Goal: Task Accomplishment & Management: Use online tool/utility

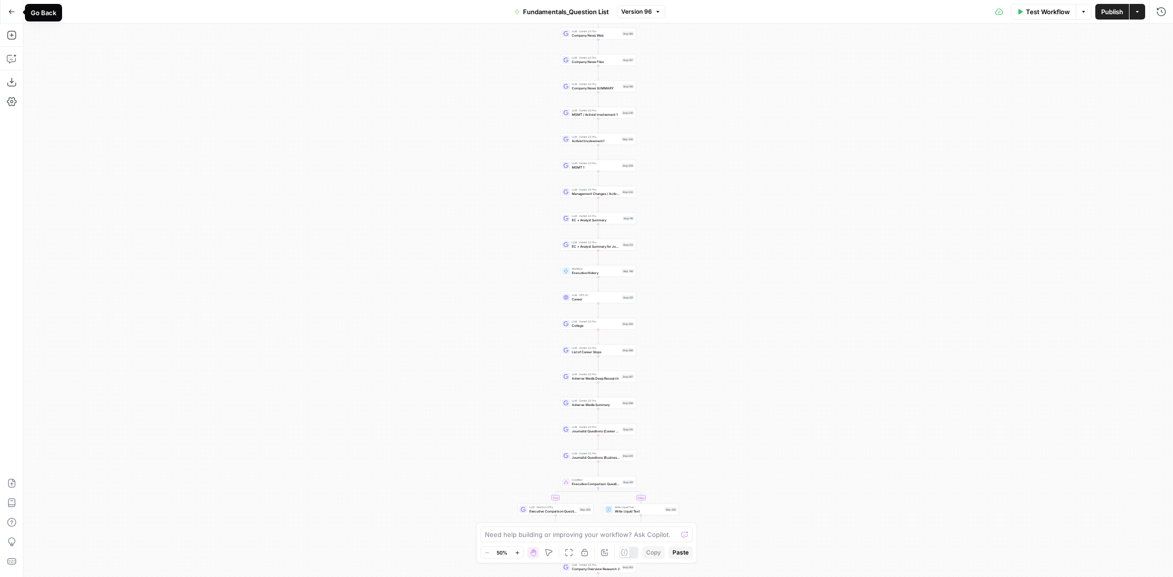
click at [15, 15] on icon "button" at bounding box center [11, 11] width 7 height 7
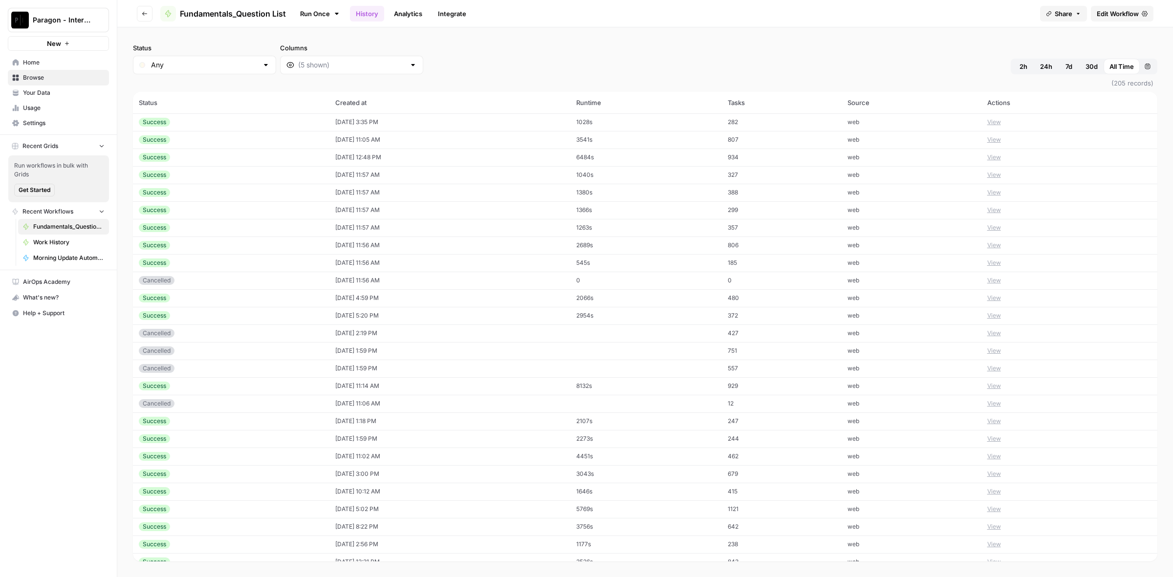
click at [368, 7] on link "History" at bounding box center [367, 14] width 34 height 16
click at [987, 155] on button "View" at bounding box center [994, 157] width 14 height 9
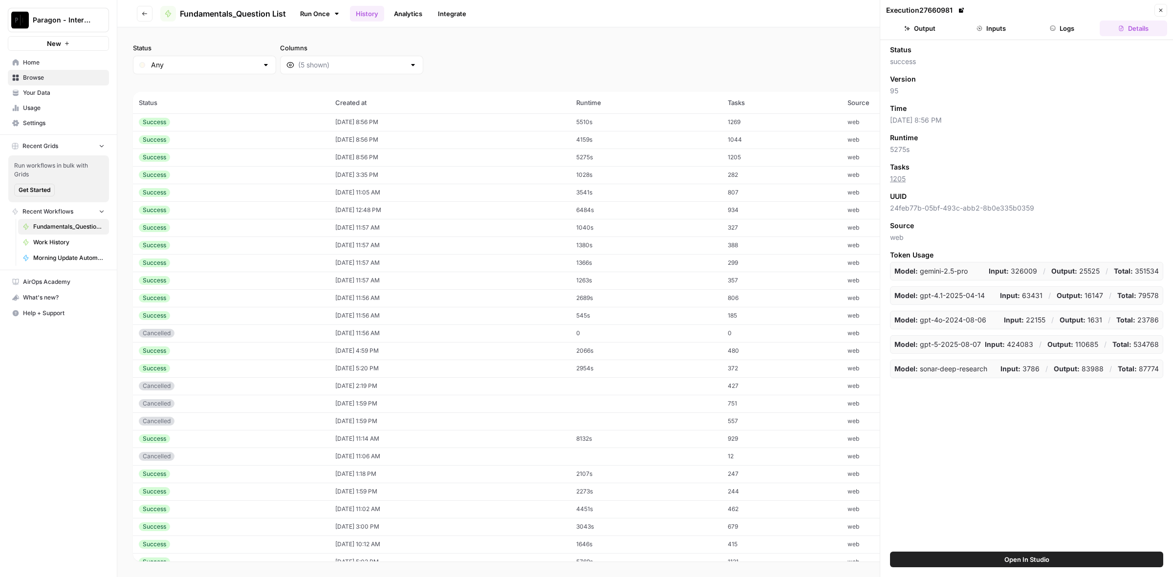
drag, startPoint x: 1077, startPoint y: 29, endPoint x: 1085, endPoint y: 31, distance: 7.7
click at [1081, 32] on button "Logs" at bounding box center [1061, 29] width 67 height 16
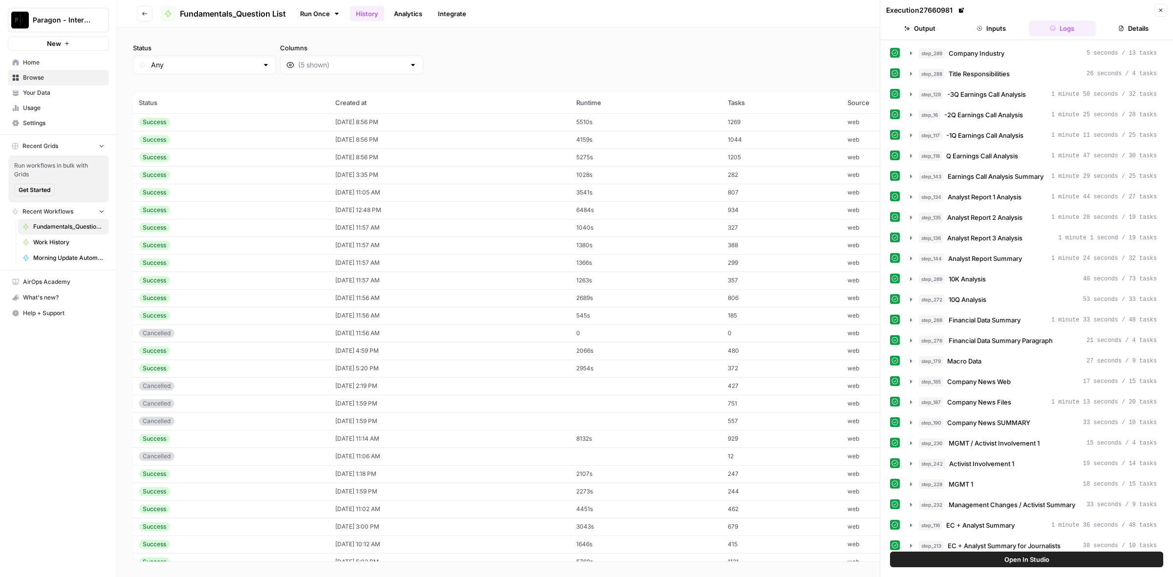
click at [917, 25] on button "Output" at bounding box center [919, 29] width 67 height 16
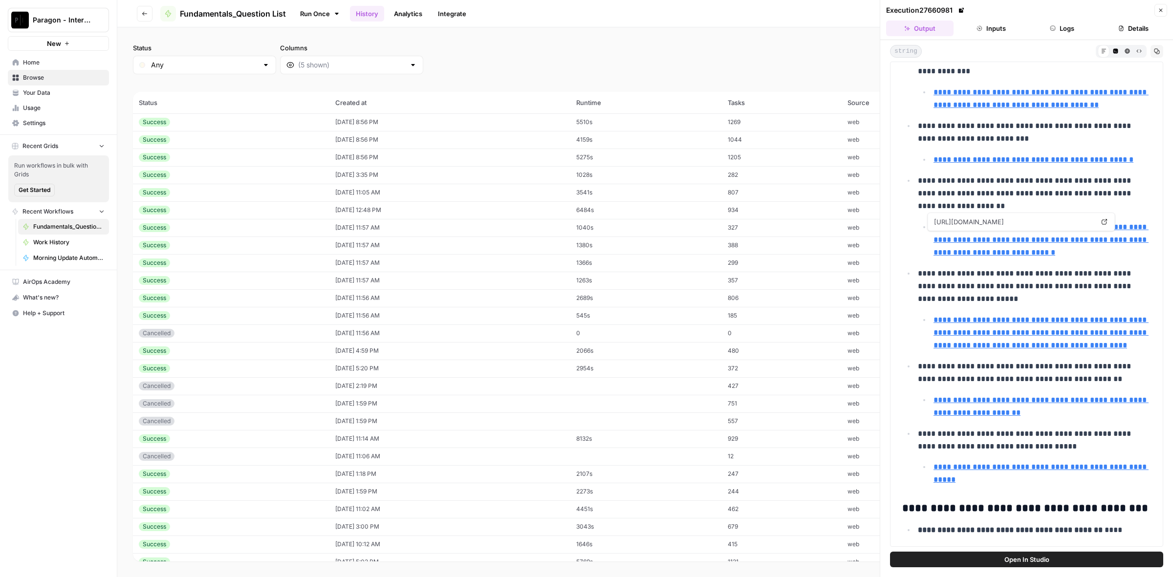
scroll to position [23512, 0]
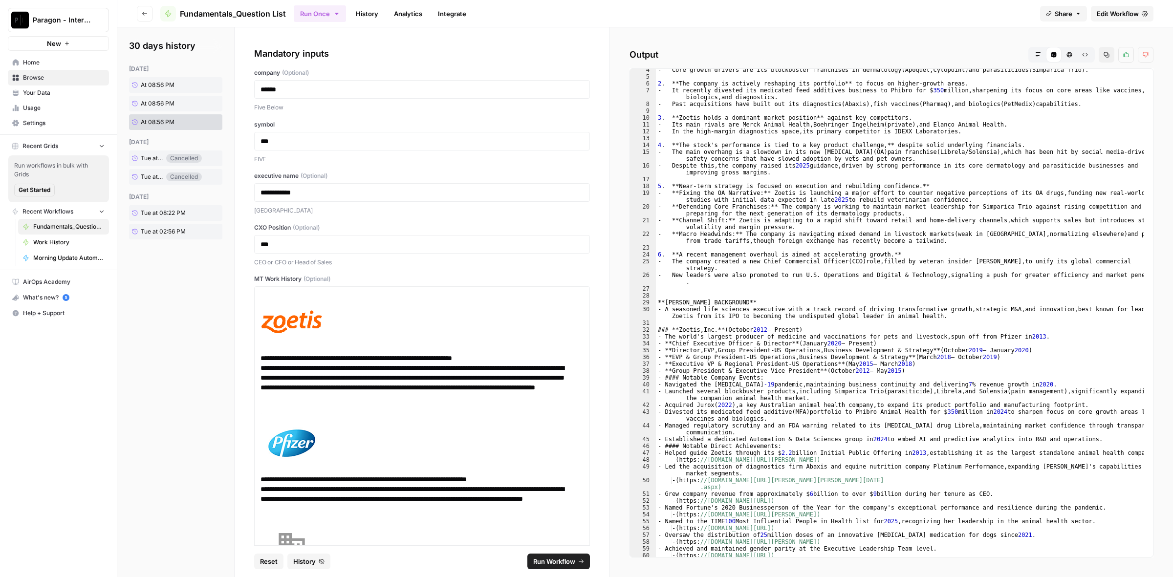
scroll to position [37, 0]
type textarea "**********"
click at [703, 259] on div "- Core growth drivers are its blockbuster franchises in dermatology ( Apoquel ,…" at bounding box center [900, 317] width 488 height 502
click at [1041, 54] on icon "button" at bounding box center [1038, 55] width 6 height 6
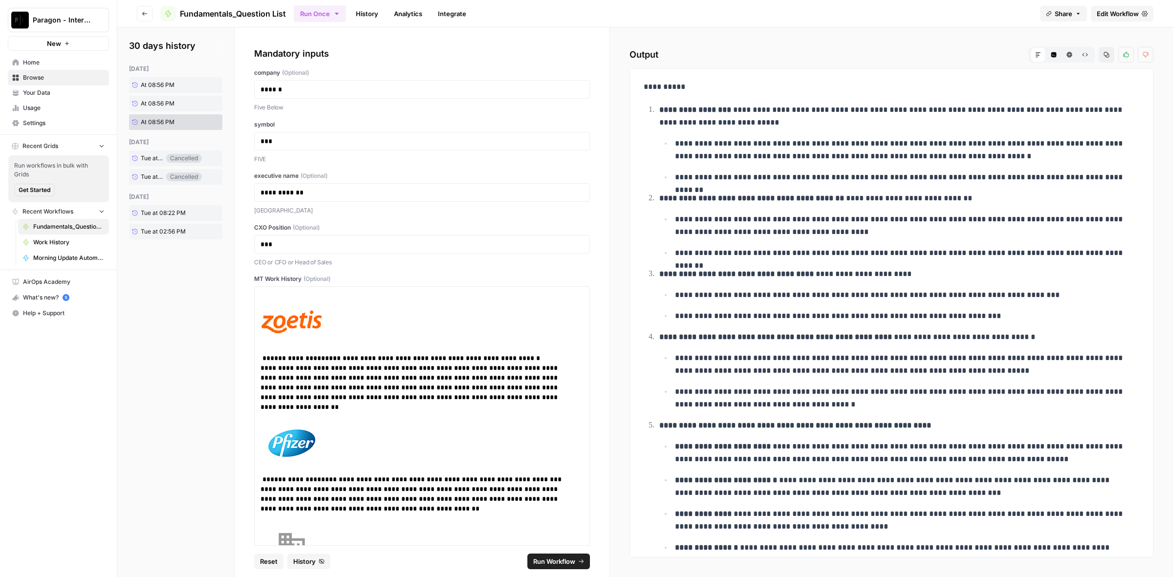
click at [1136, 11] on span "Edit Workflow" at bounding box center [1117, 14] width 42 height 10
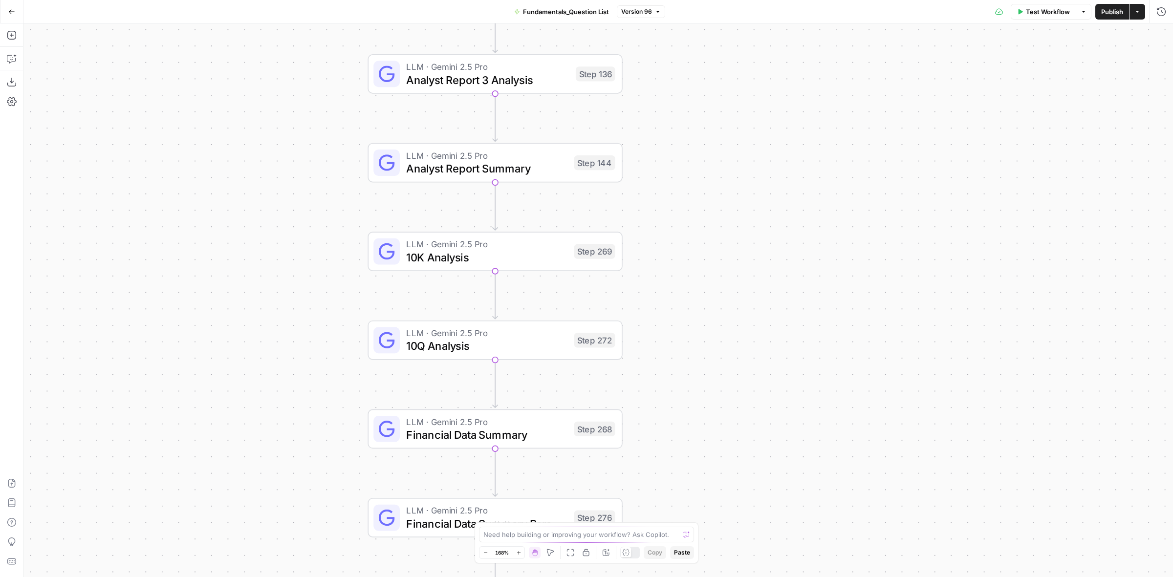
click at [11, 8] on icon "button" at bounding box center [11, 11] width 7 height 7
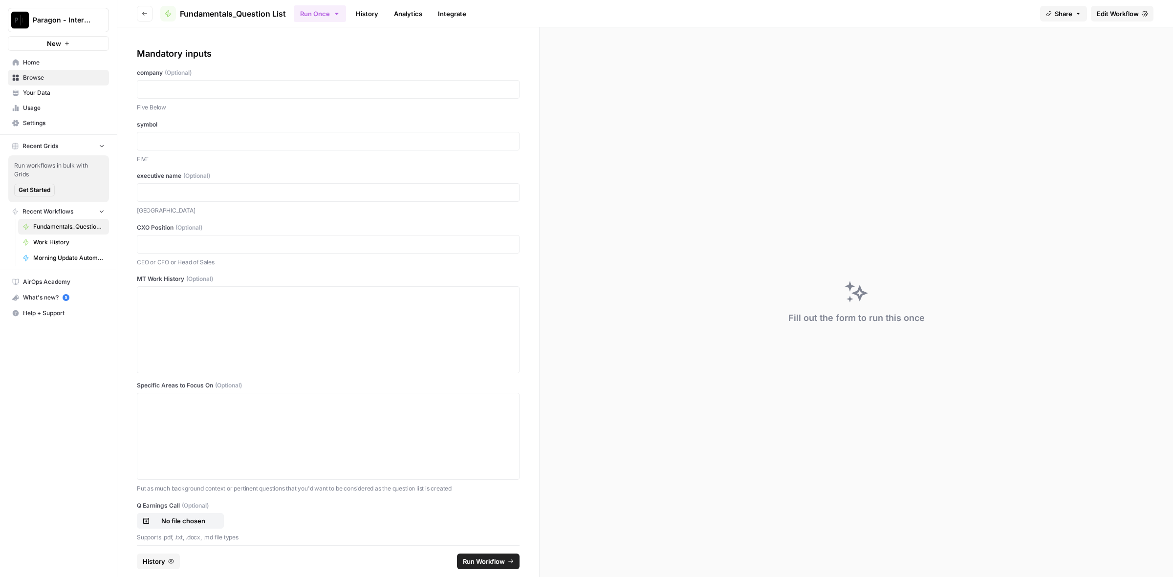
click at [363, 6] on link "History" at bounding box center [367, 14] width 34 height 16
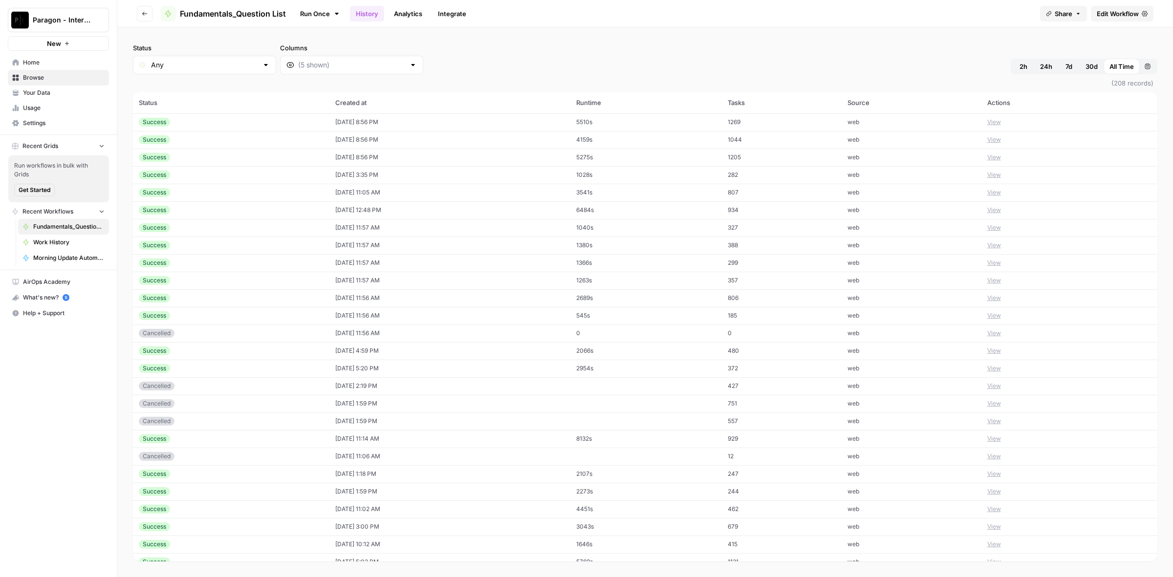
click at [142, 4] on header "Go back Fundamentals_Question List Run Once History Analytics Integrate Share E…" at bounding box center [644, 13] width 1055 height 27
click at [142, 12] on icon "button" at bounding box center [145, 14] width 6 height 6
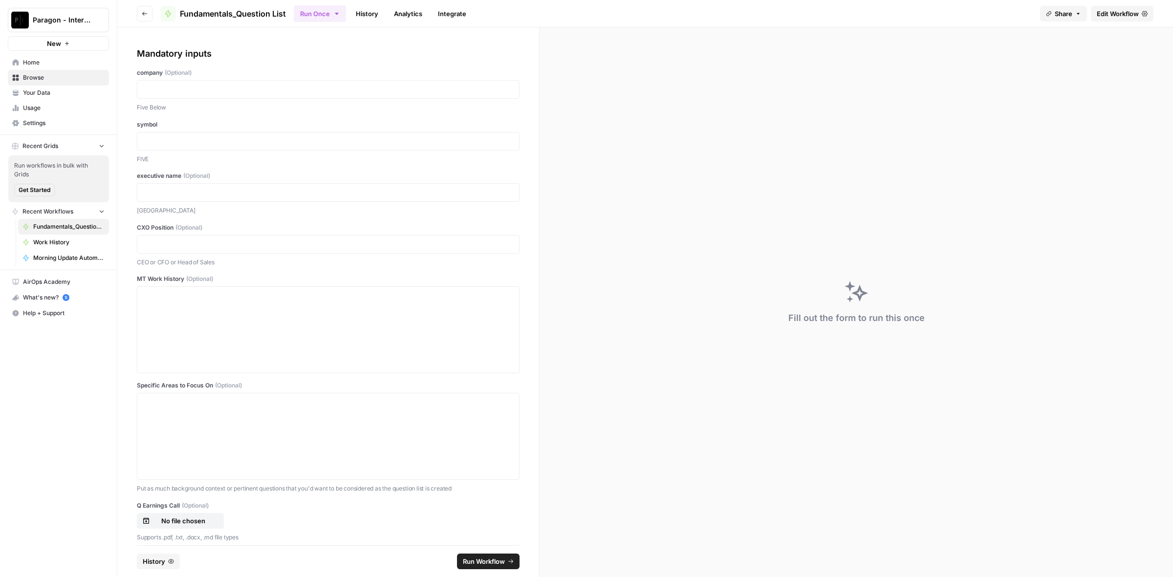
click at [161, 561] on span "History" at bounding box center [154, 561] width 22 height 10
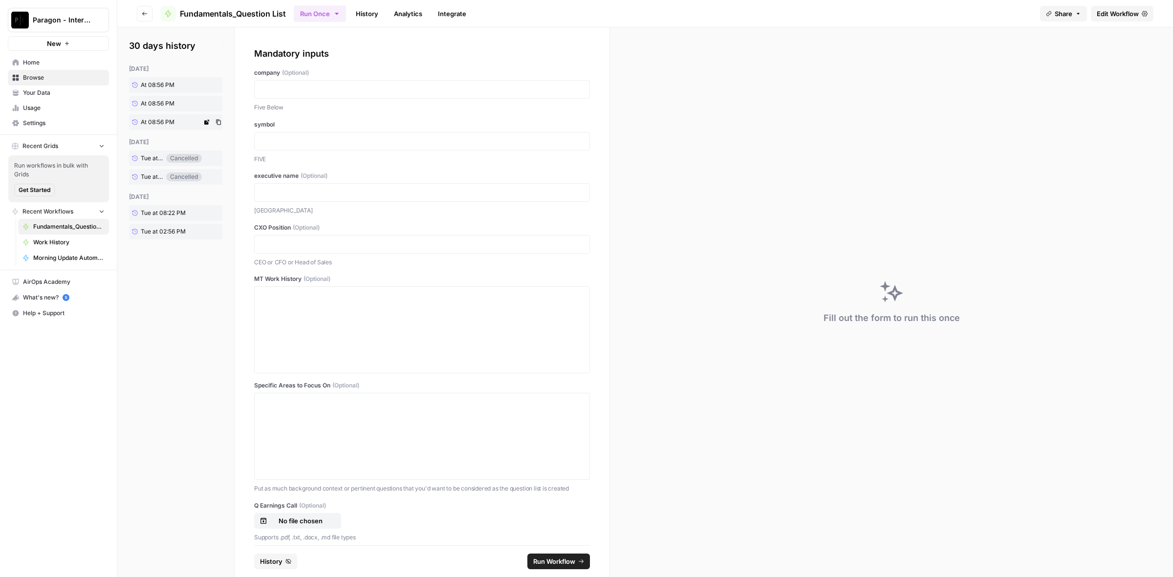
click at [172, 117] on link "At 08:56 PM" at bounding box center [165, 122] width 73 height 16
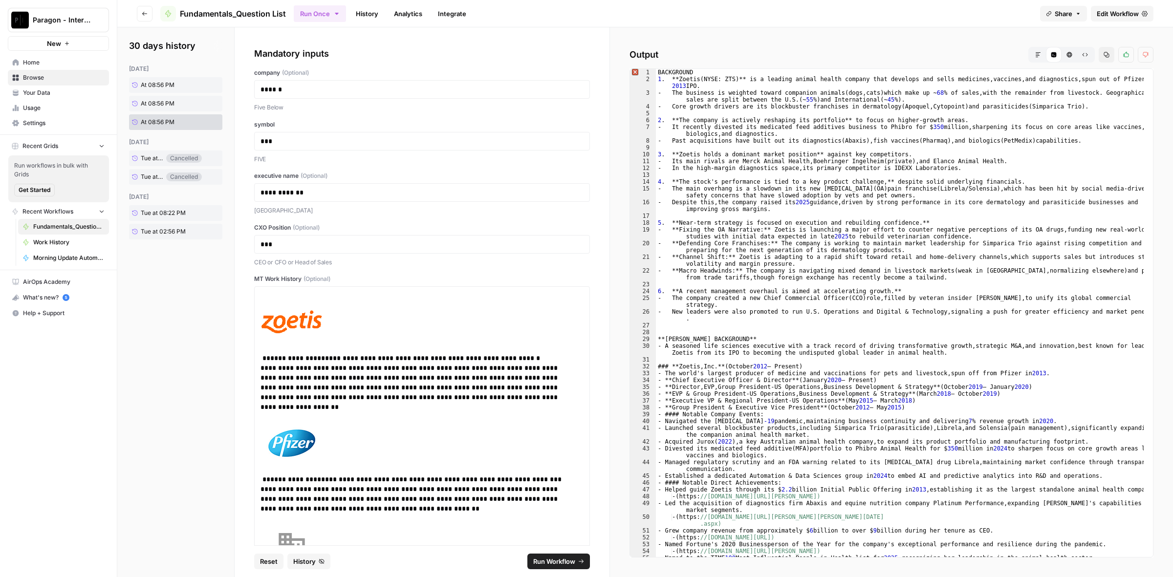
click at [545, 561] on span "Run Workflow" at bounding box center [554, 561] width 42 height 10
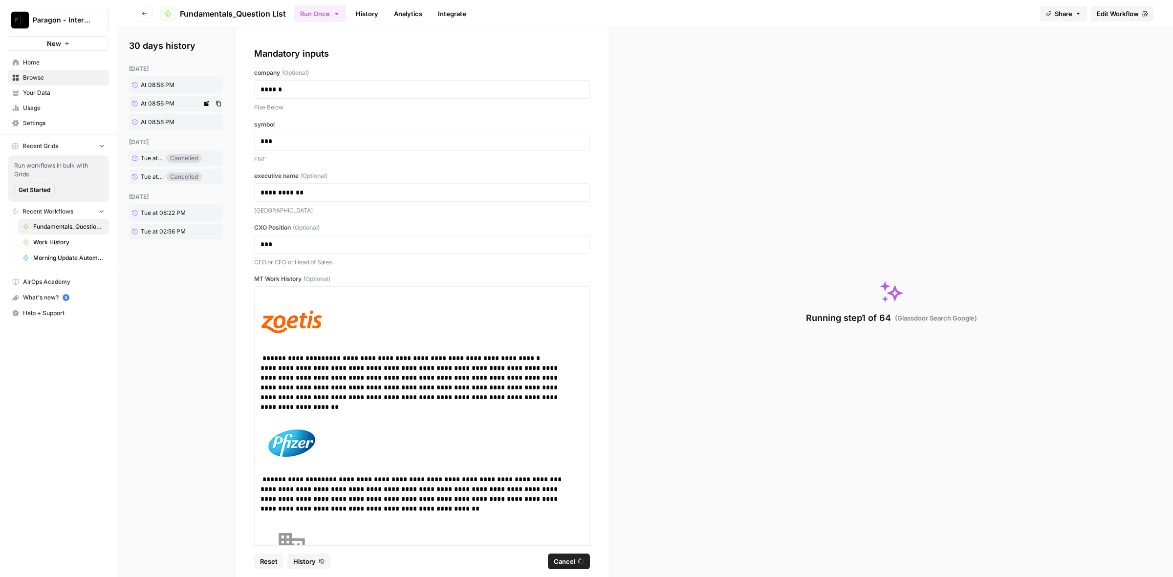
click at [168, 105] on div "yesterday At 08:56 PM At 08:56 PM At 08:56 PM" at bounding box center [175, 96] width 93 height 65
click at [171, 148] on div "yesterday At 08:56 PM At 08:56 PM At 08:56 PM" at bounding box center [175, 133] width 93 height 65
click at [173, 141] on span "At 08:56 PM" at bounding box center [158, 139] width 34 height 9
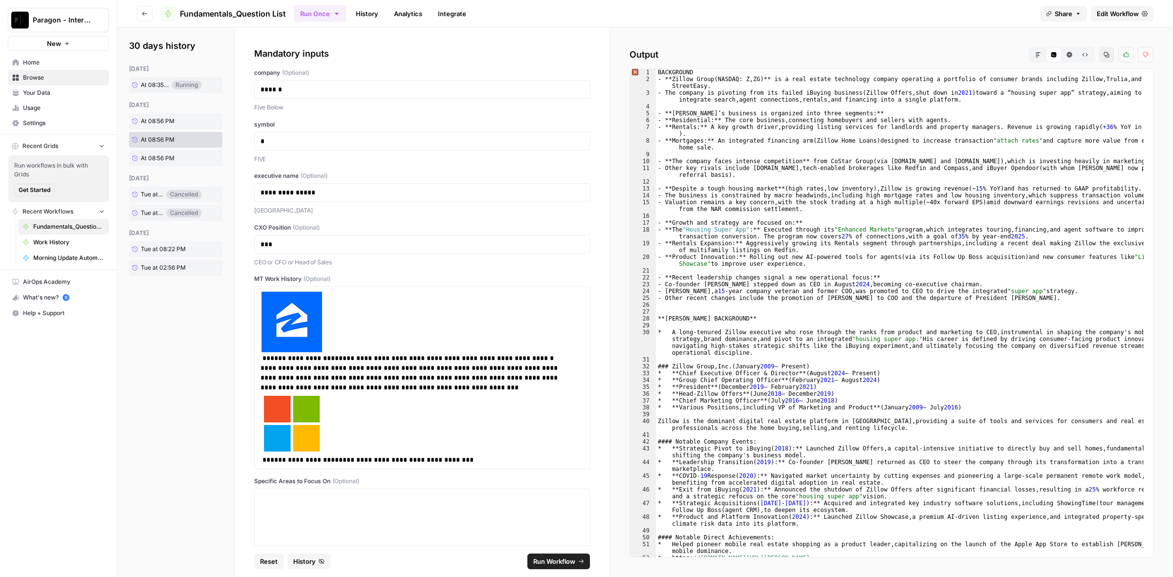
click at [545, 557] on span "Run Workflow" at bounding box center [554, 561] width 42 height 10
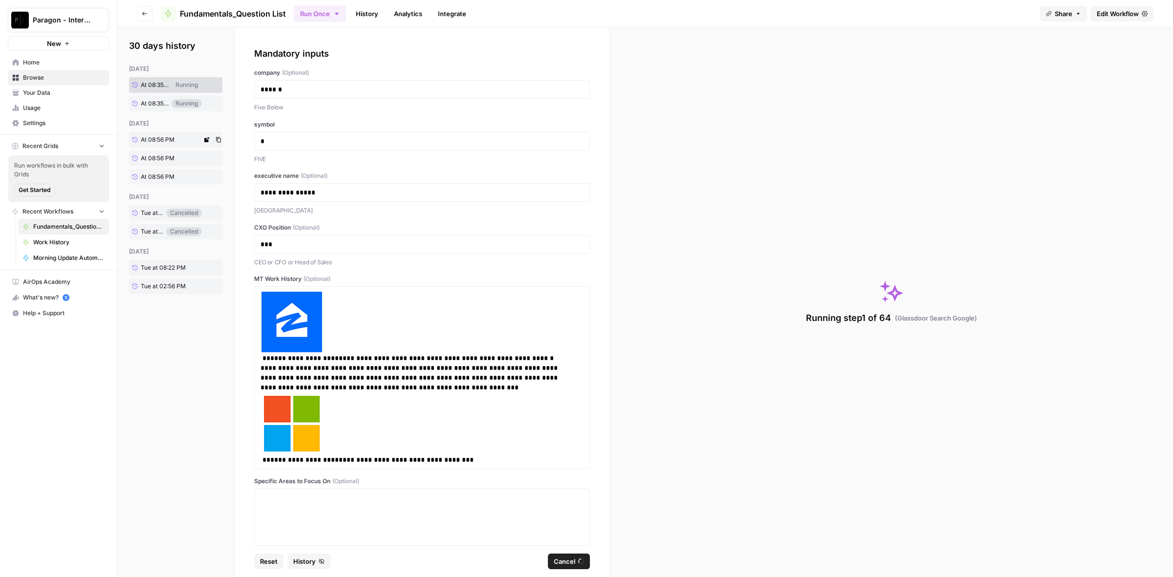
click at [159, 141] on span "At 08:56 PM" at bounding box center [158, 139] width 34 height 9
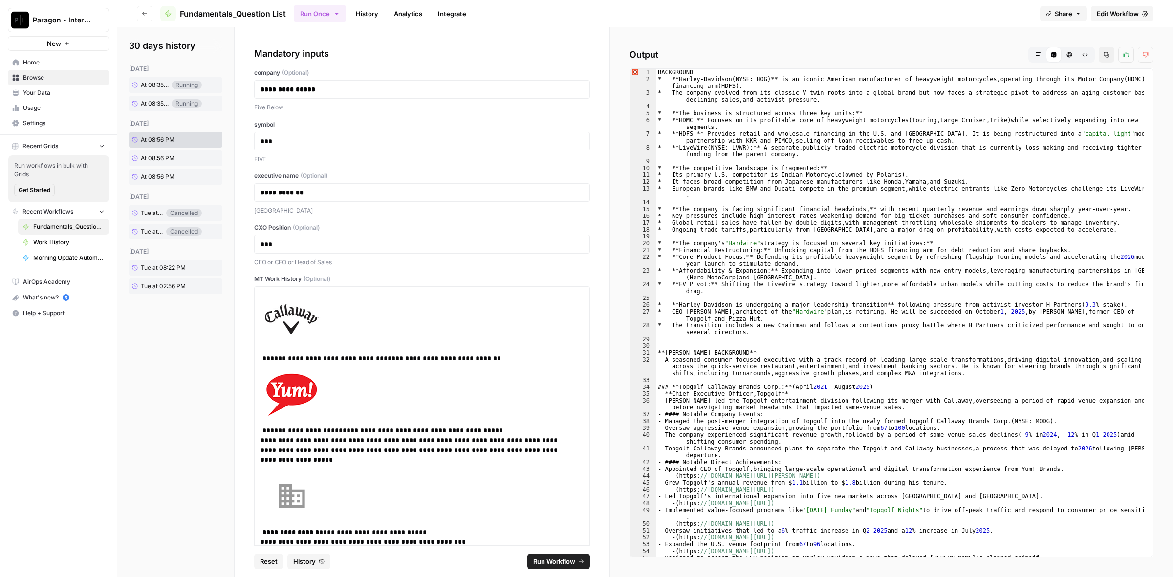
click at [544, 560] on span "Run Workflow" at bounding box center [554, 561] width 42 height 10
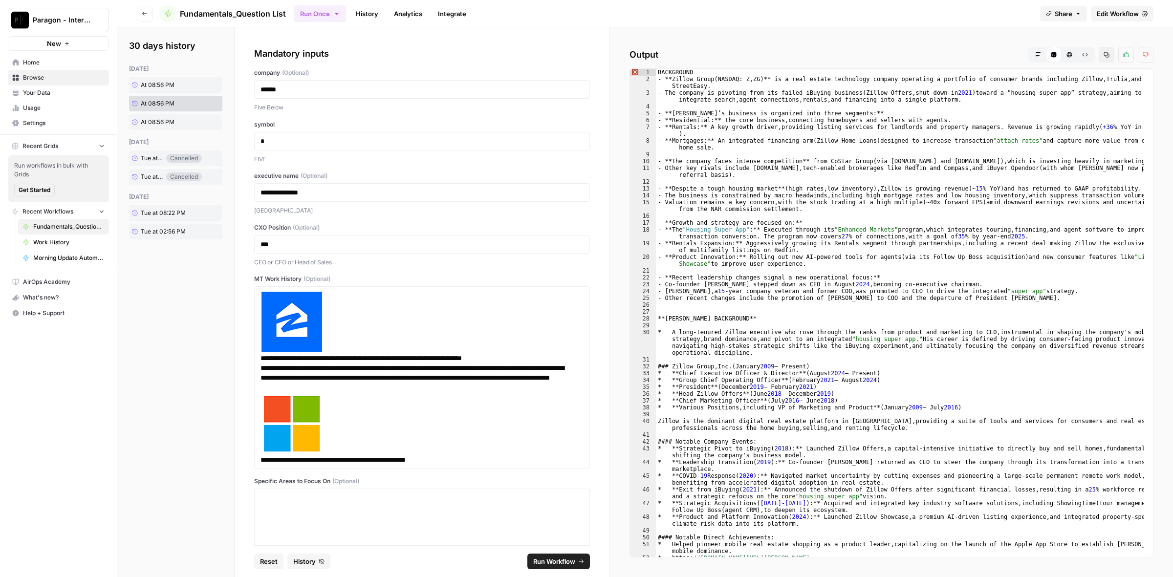
click at [1035, 54] on button "Markdown" at bounding box center [1038, 55] width 16 height 16
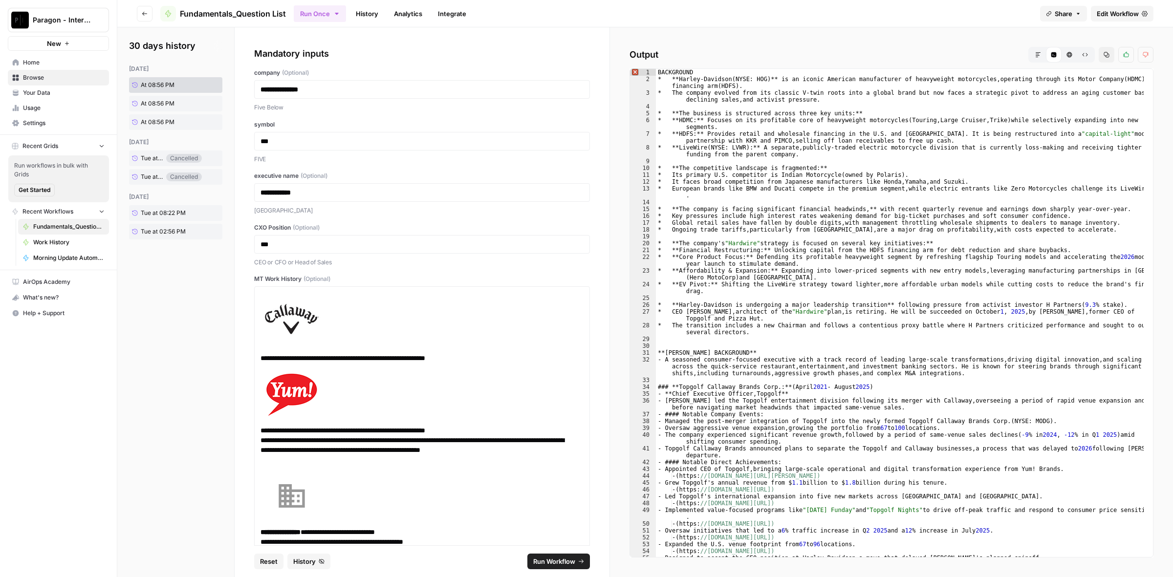
click at [1042, 56] on button "Markdown" at bounding box center [1038, 55] width 16 height 16
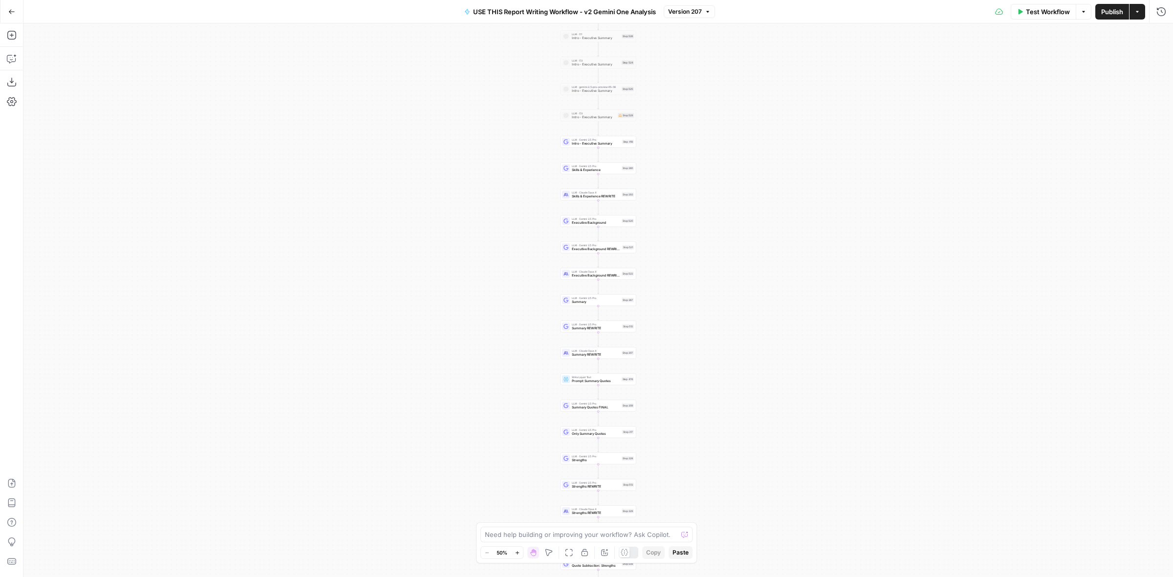
click at [11, 11] on icon "button" at bounding box center [11, 11] width 7 height 7
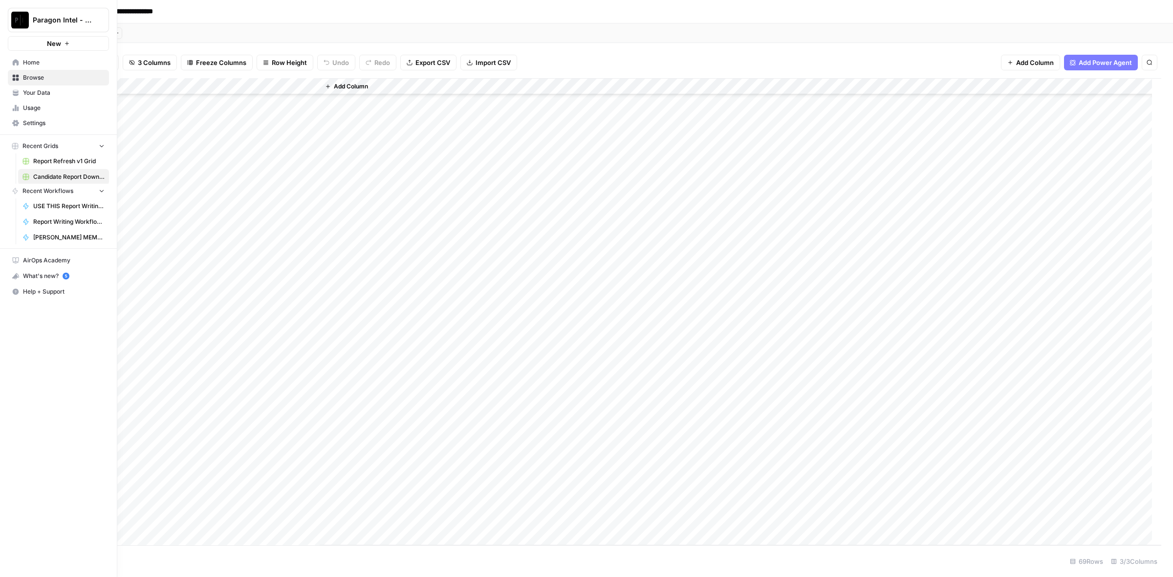
scroll to position [711, 0]
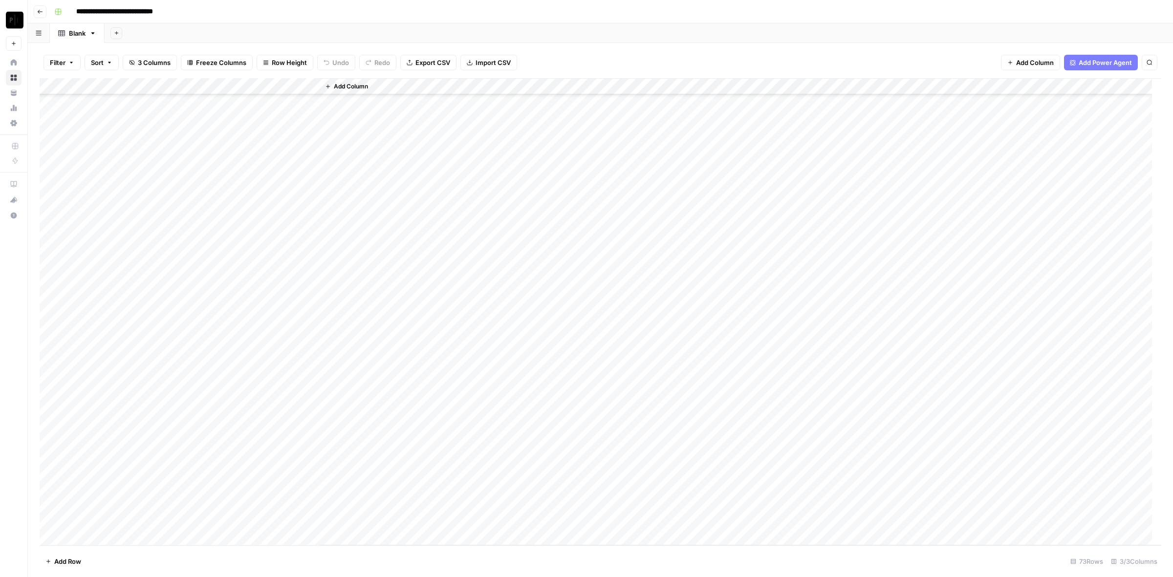
scroll to position [777, 0]
click at [223, 504] on div "Add Column" at bounding box center [600, 312] width 1121 height 468
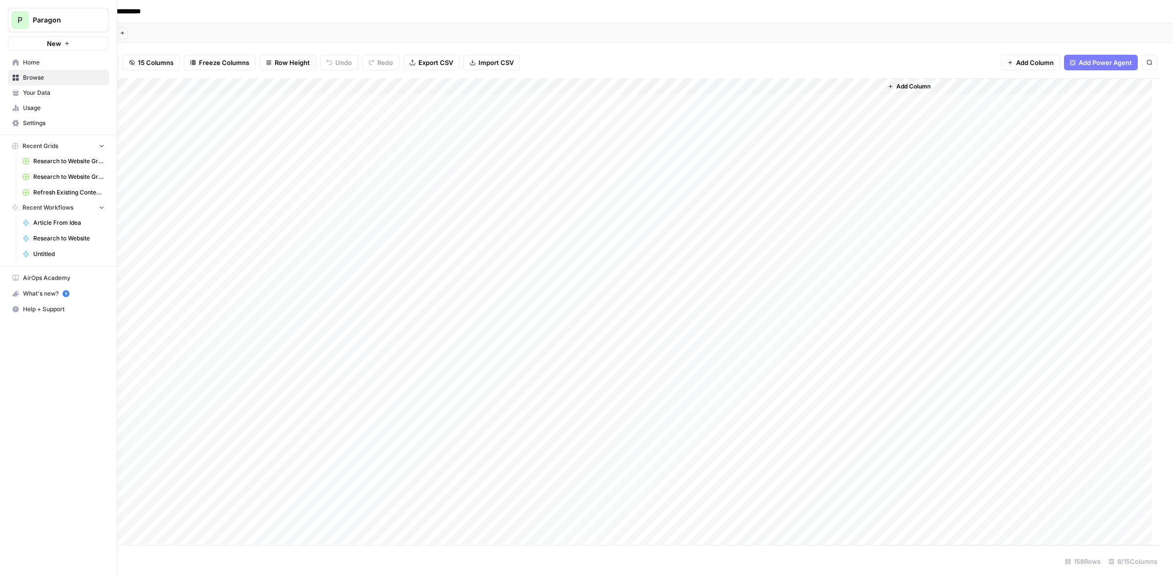
click at [53, 75] on span "Browse" at bounding box center [64, 77] width 82 height 9
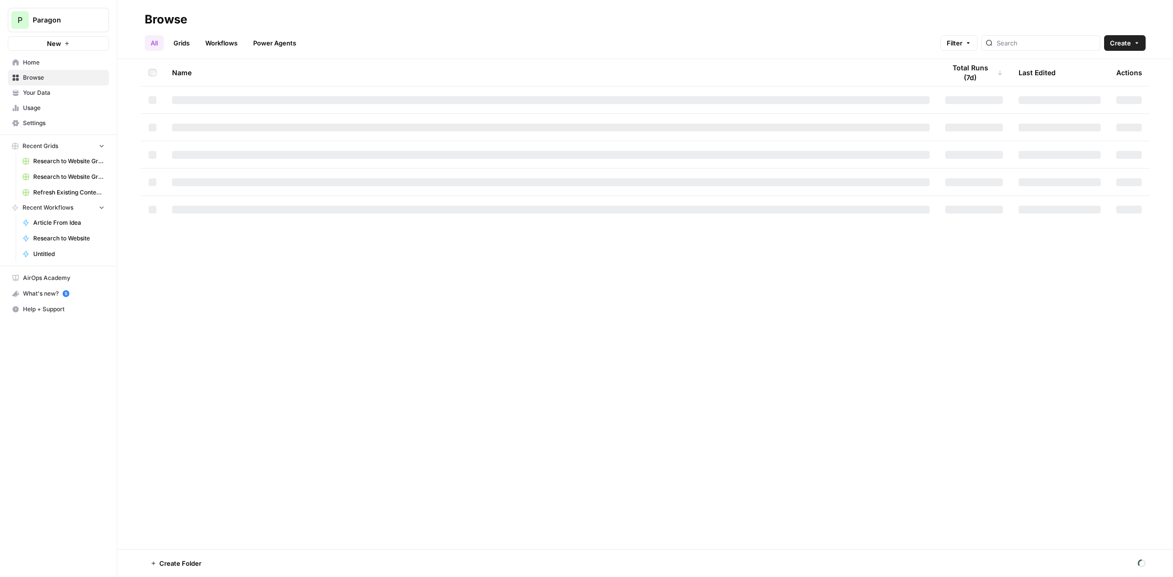
click at [213, 43] on link "Workflows" at bounding box center [221, 43] width 44 height 16
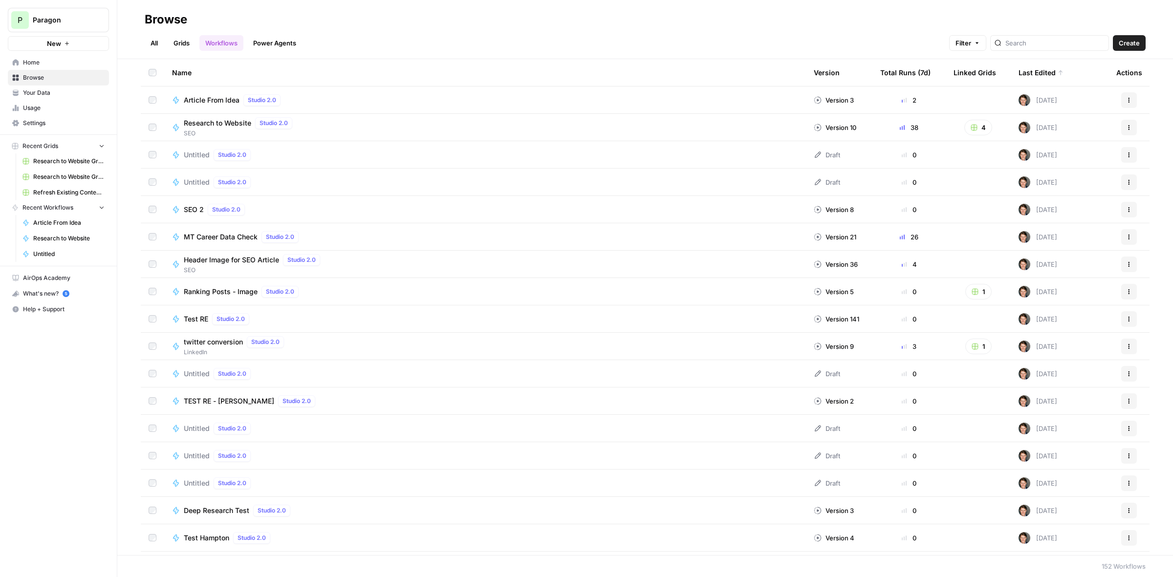
click at [197, 316] on span "Test RE" at bounding box center [196, 319] width 24 height 10
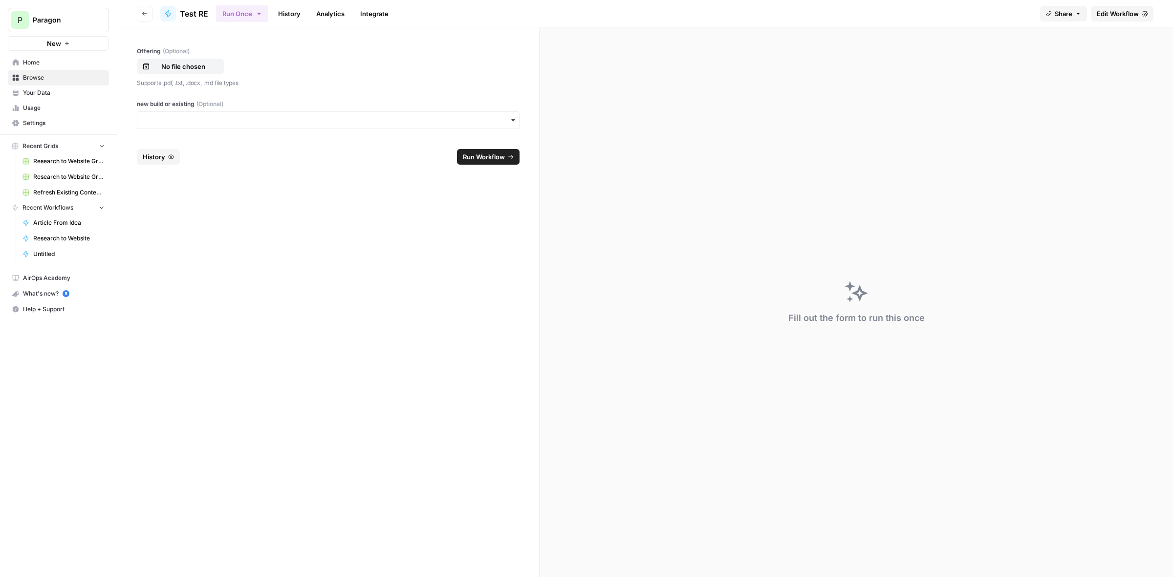
click at [1117, 9] on span "Edit Workflow" at bounding box center [1117, 14] width 42 height 10
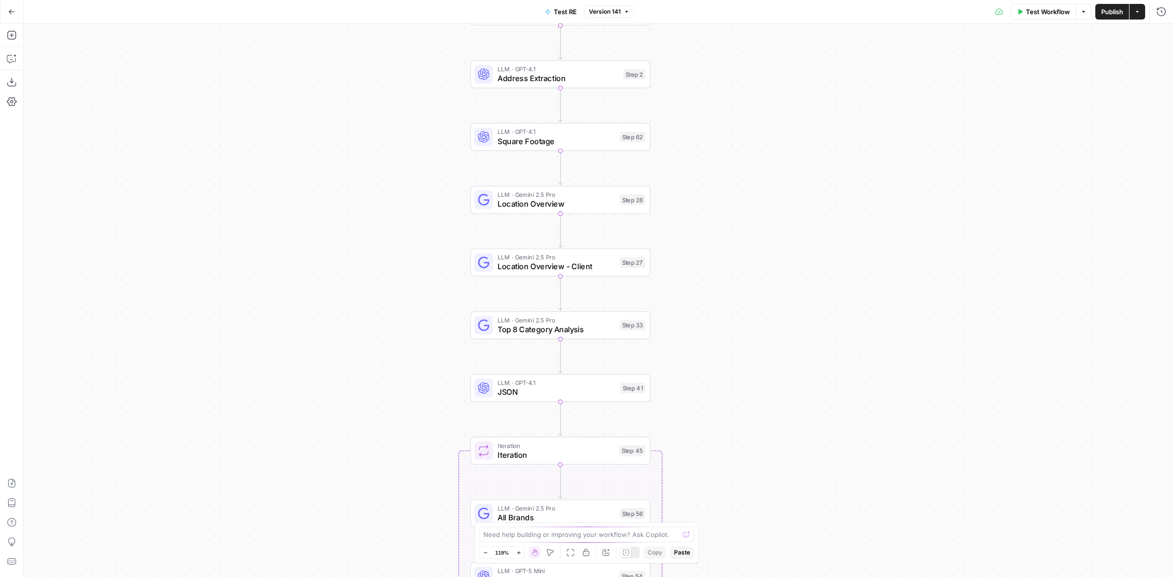
drag, startPoint x: 667, startPoint y: 125, endPoint x: 724, endPoint y: 218, distance: 109.0
click at [724, 218] on div "Workflow Set Inputs Inputs LLM · Gemini 2.5 Pro PDF Extractions Step 1 LLM · Ge…" at bounding box center [597, 300] width 1149 height 554
click at [621, 323] on div "Step 33" at bounding box center [631, 325] width 25 height 10
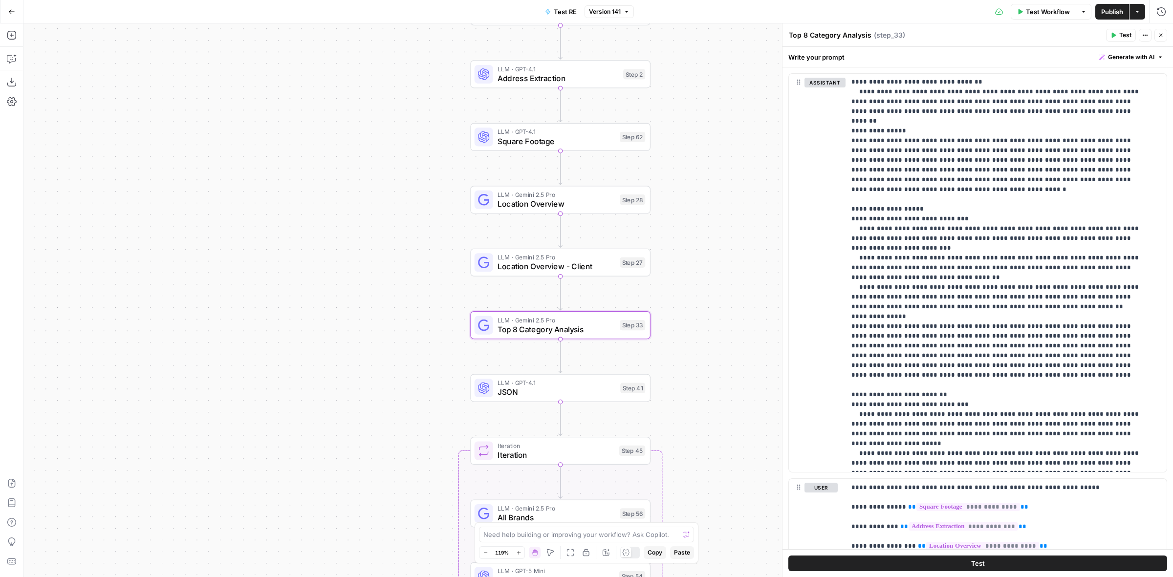
scroll to position [223, 0]
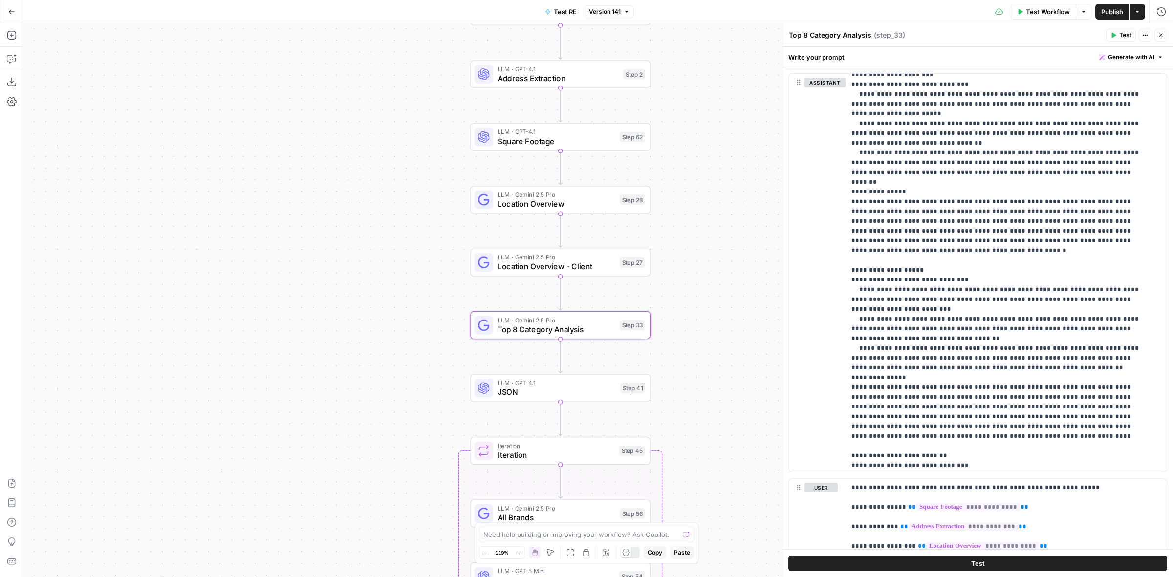
click at [1163, 35] on button "Close" at bounding box center [1160, 35] width 13 height 13
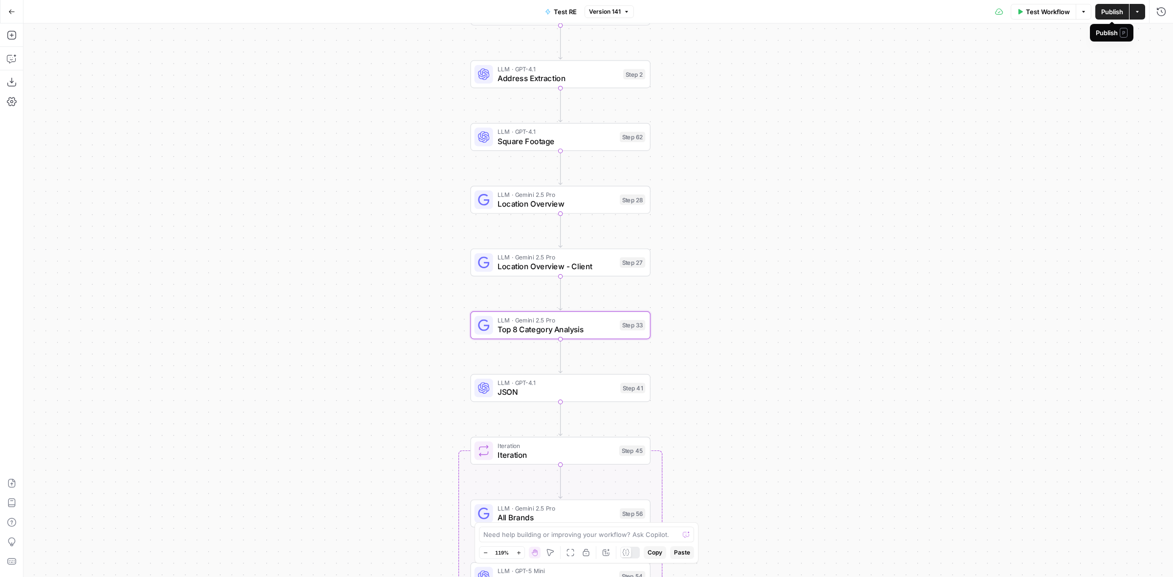
click at [1117, 14] on span "Publish" at bounding box center [1112, 12] width 22 height 10
